Goal: Information Seeking & Learning: Compare options

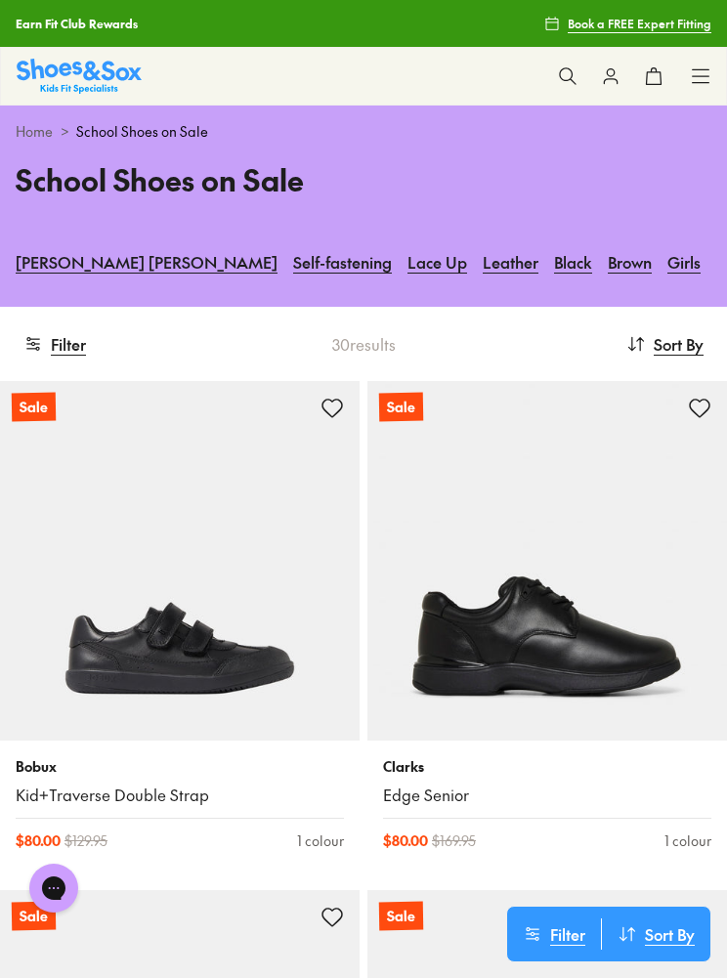
click at [71, 265] on link "[PERSON_NAME] [PERSON_NAME]" at bounding box center [147, 261] width 262 height 43
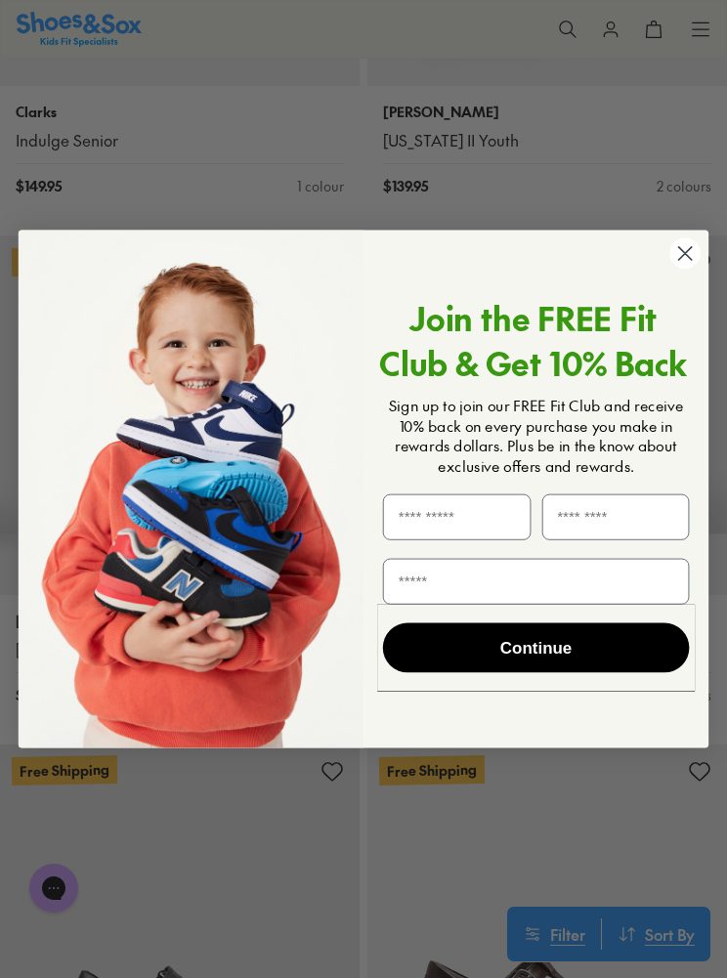
scroll to position [1715, 0]
click at [695, 269] on circle "Close dialog" at bounding box center [684, 253] width 30 height 30
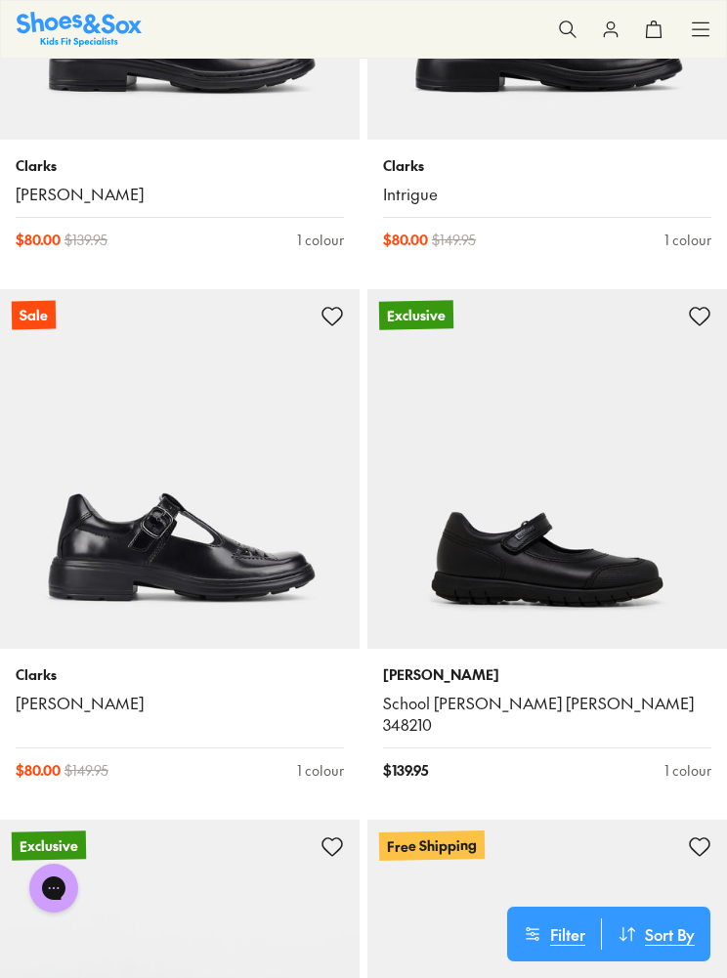
scroll to position [3697, 0]
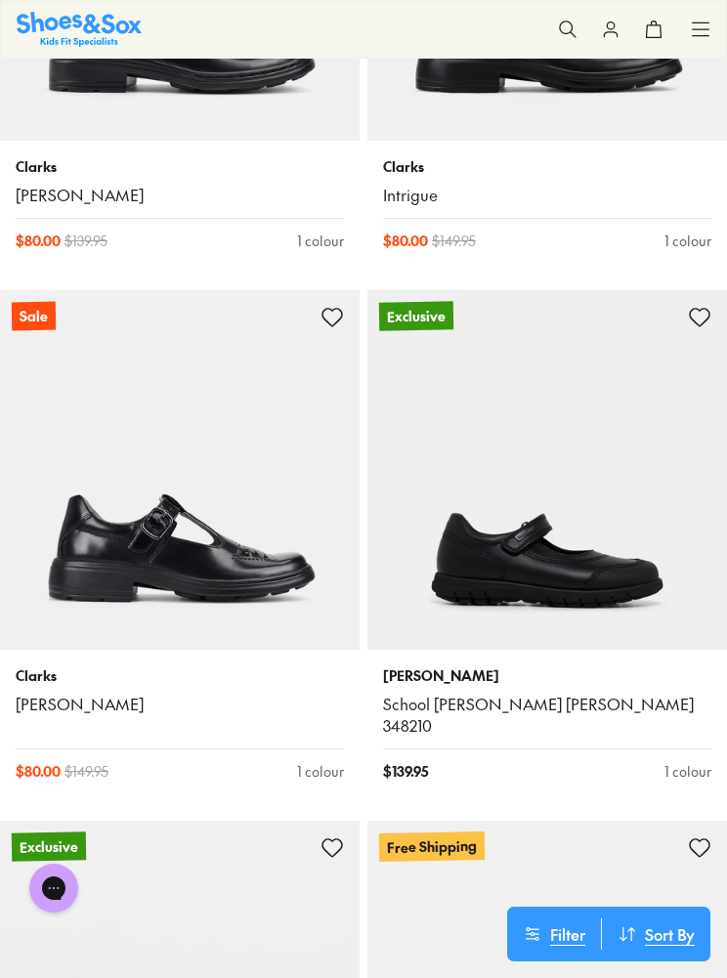
click at [246, 495] on img at bounding box center [180, 470] width 360 height 360
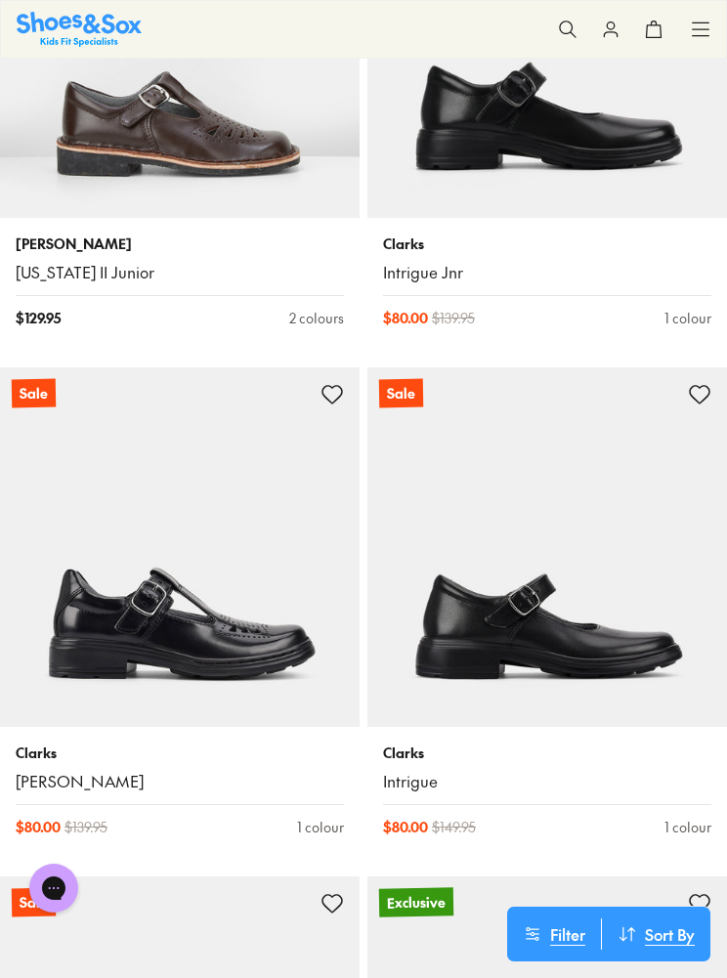
scroll to position [3110, 0]
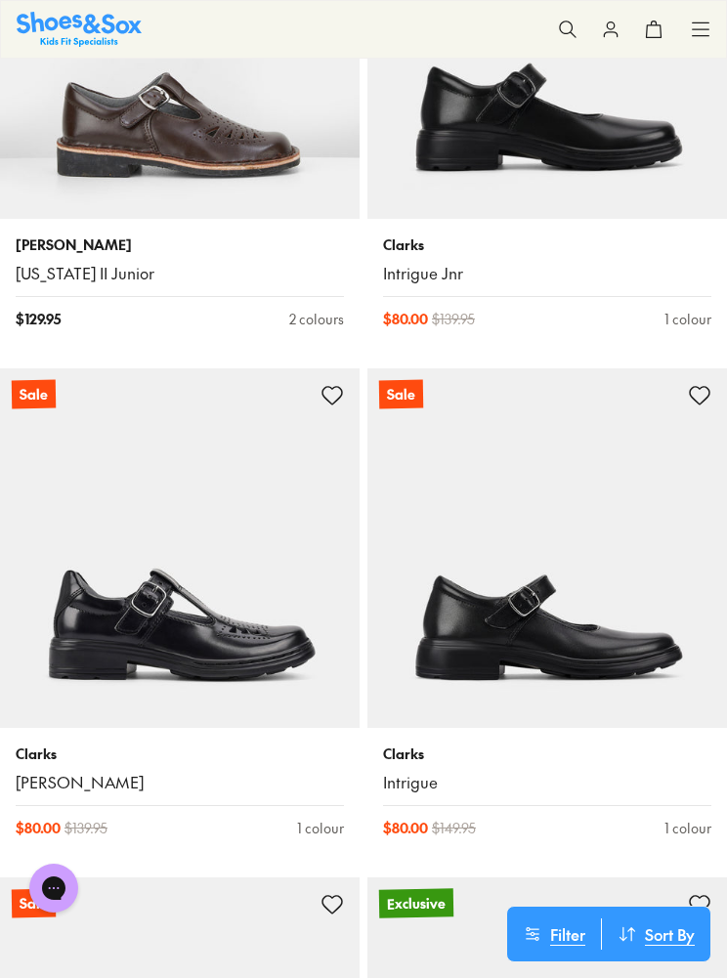
click at [546, 585] on img at bounding box center [547, 548] width 360 height 360
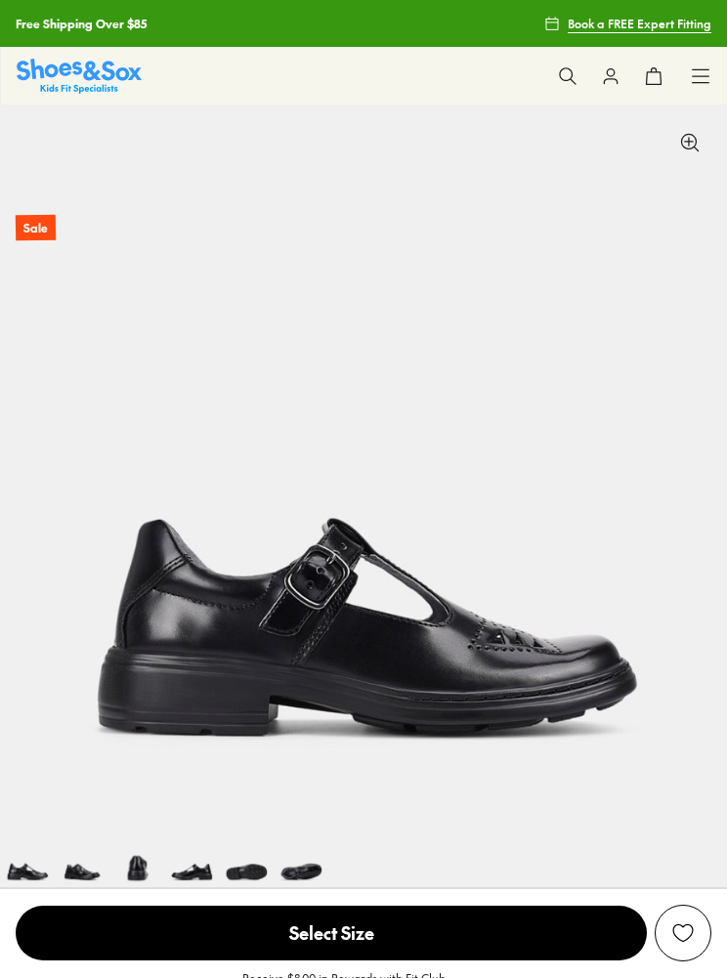
select select "*"
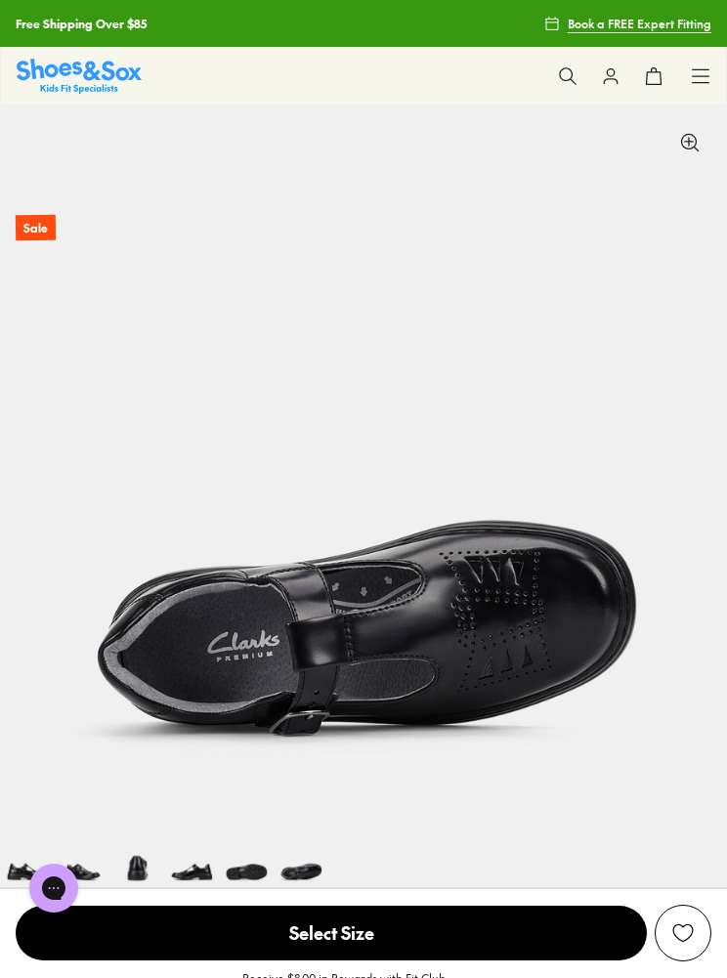
scroll to position [0, 3635]
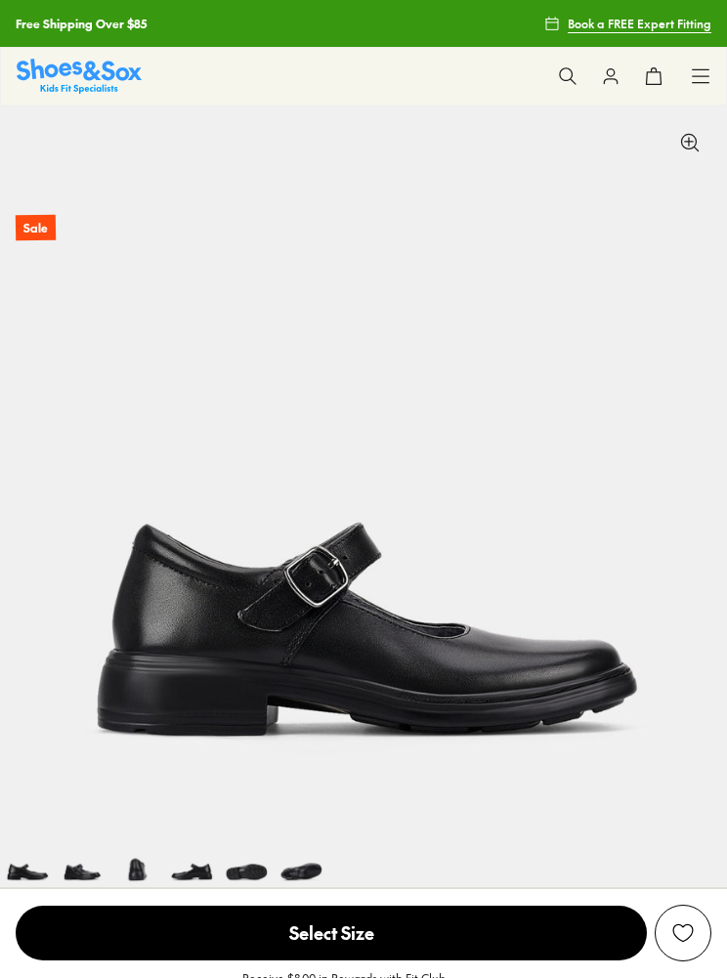
select select "*"
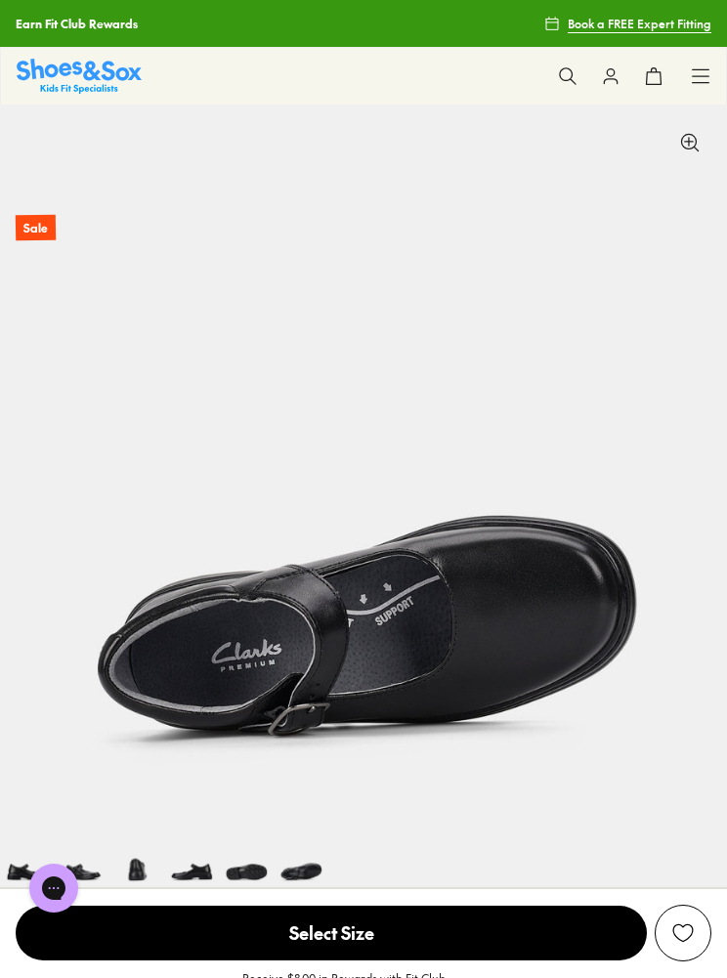
scroll to position [0, 3635]
